Goal: Task Accomplishment & Management: Manage account settings

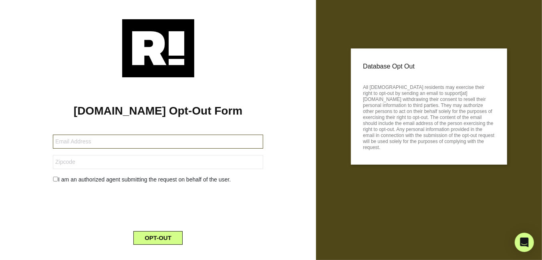
click at [95, 143] on input "text" at bounding box center [158, 142] width 210 height 14
type input "[EMAIL_ADDRESS][DOMAIN_NAME]"
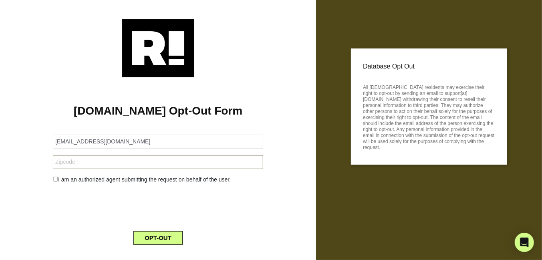
click at [94, 165] on input "text" at bounding box center [158, 162] width 210 height 14
type input "76016"
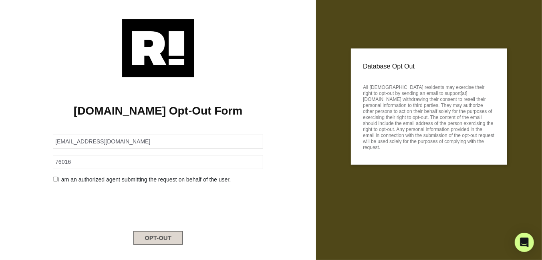
click at [158, 239] on button "OPT-OUT" at bounding box center [157, 238] width 49 height 14
